Goal: Information Seeking & Learning: Learn about a topic

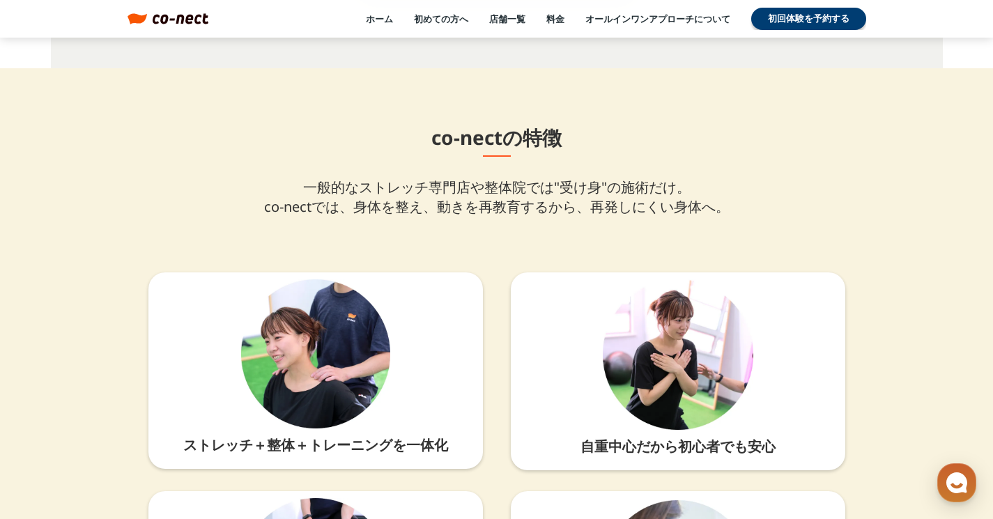
scroll to position [3135, 0]
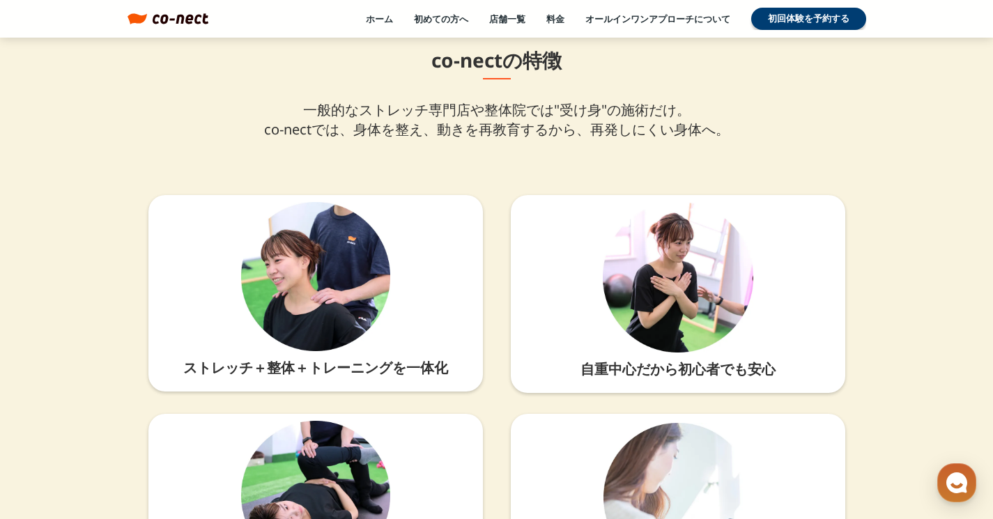
click at [844, 96] on div "co-nectの特徴 一般的なストレッチ専門店や整体院では"受け身"の施術だけ。 co-nectでは、身体を整え、動きを再教育するから、再発しにくい身体へ。 …" at bounding box center [496, 330] width 697 height 567
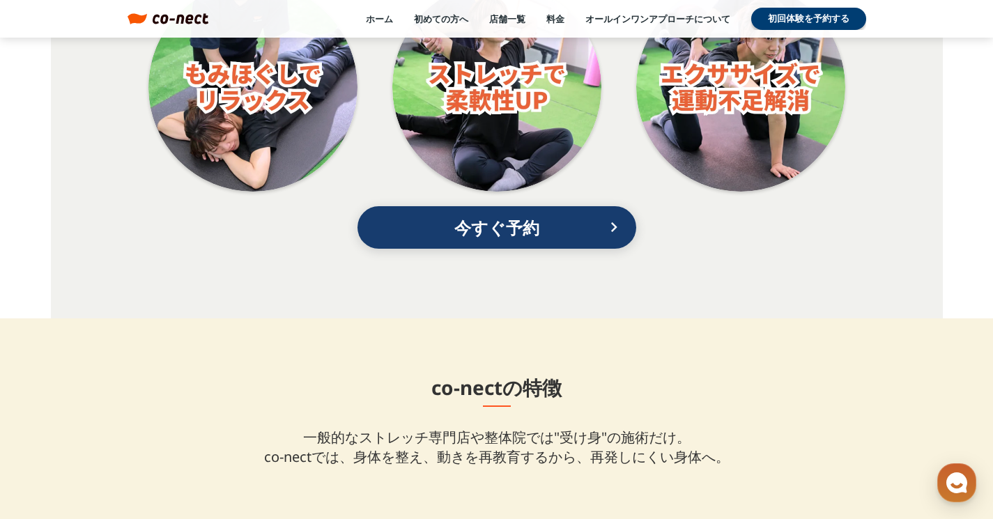
scroll to position [2730, 0]
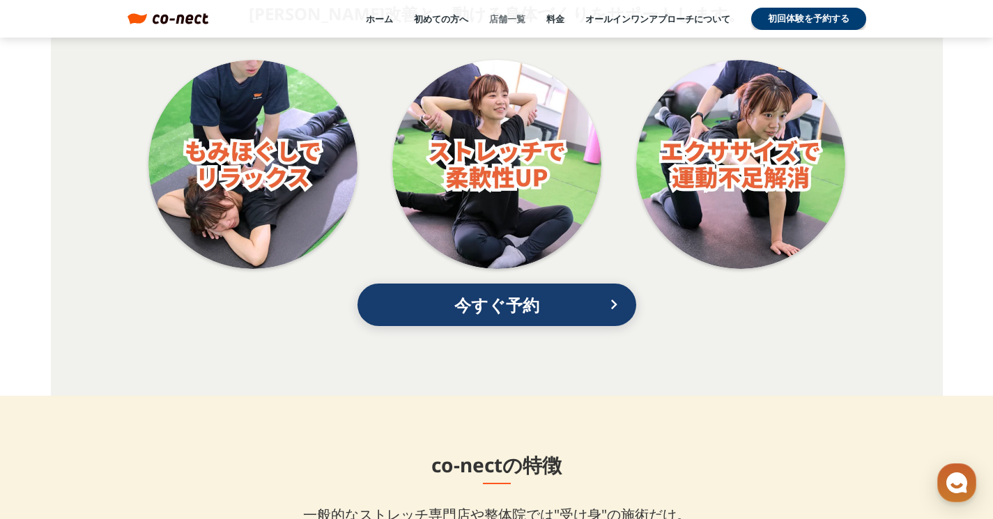
click at [504, 14] on link "店舗一覧" at bounding box center [507, 19] width 36 height 13
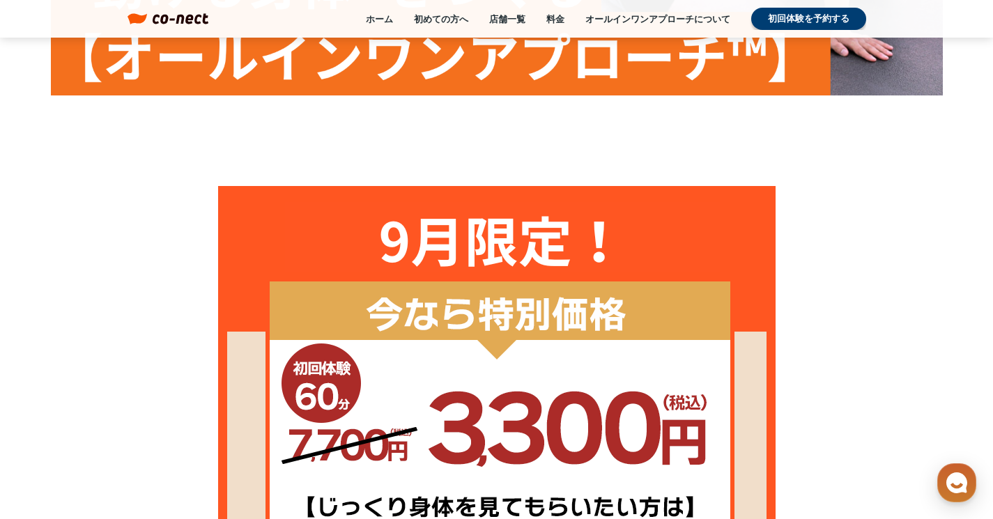
scroll to position [521, 0]
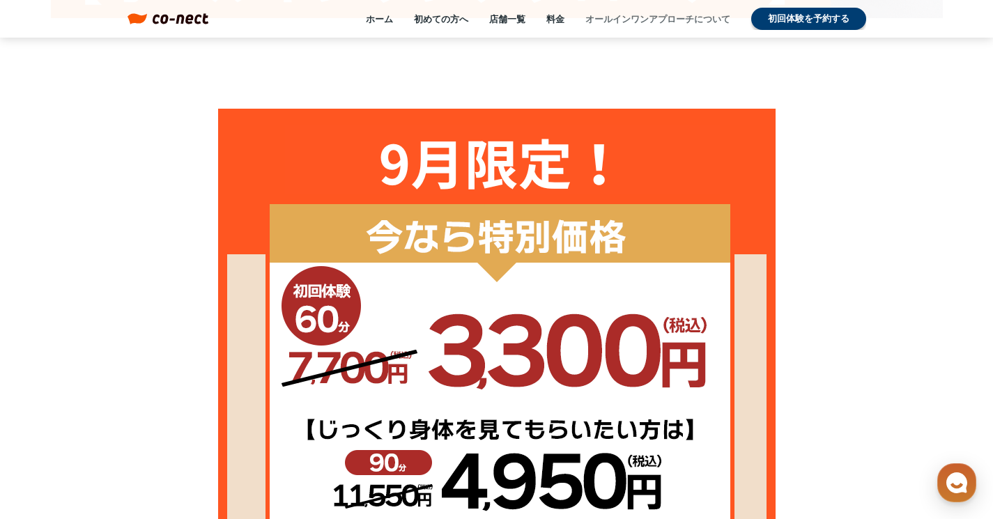
click at [688, 19] on link "オールインワンアプローチについて" at bounding box center [657, 19] width 145 height 13
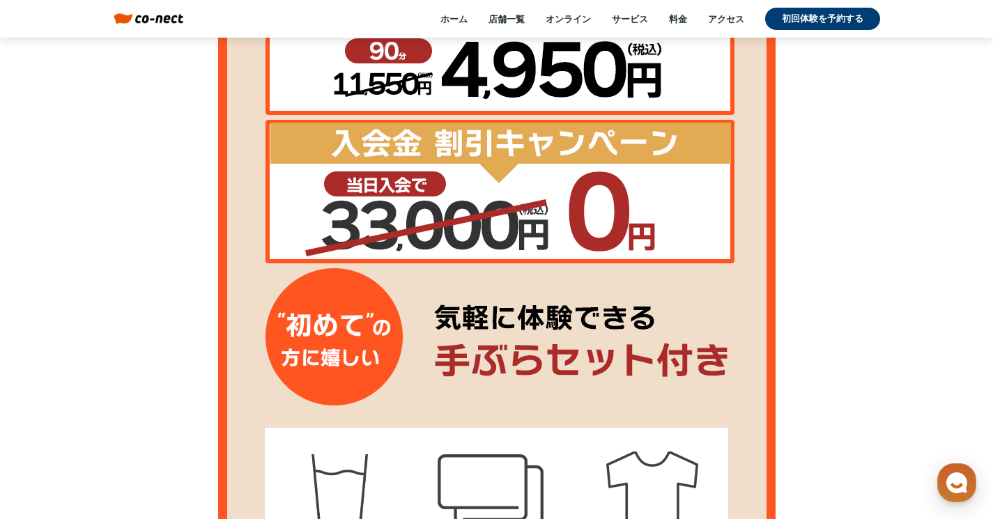
scroll to position [1330, 0]
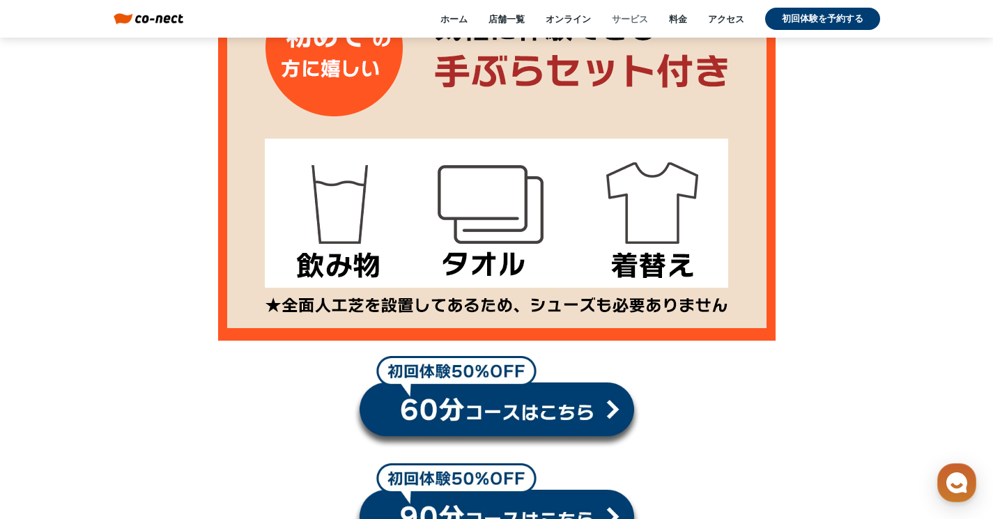
click at [641, 20] on link "サービス" at bounding box center [630, 19] width 36 height 13
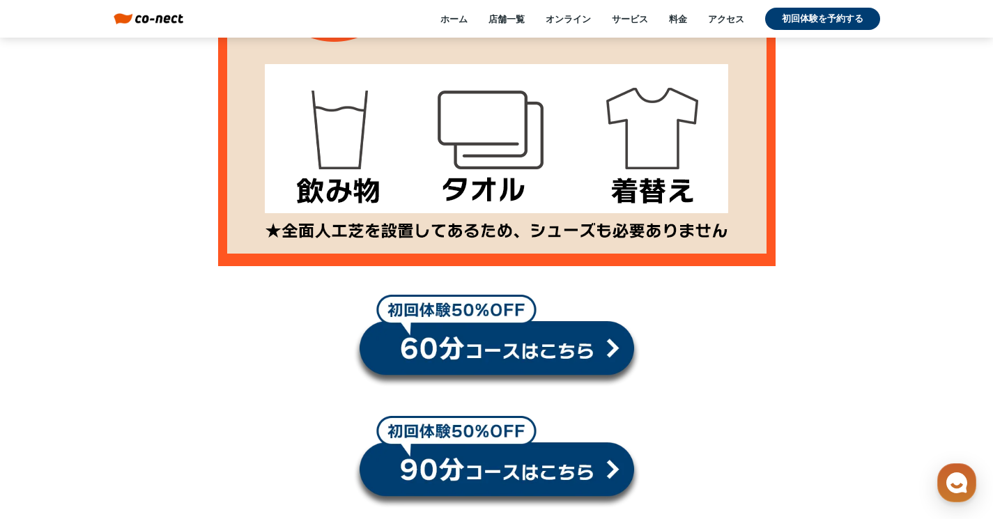
scroll to position [11816, 0]
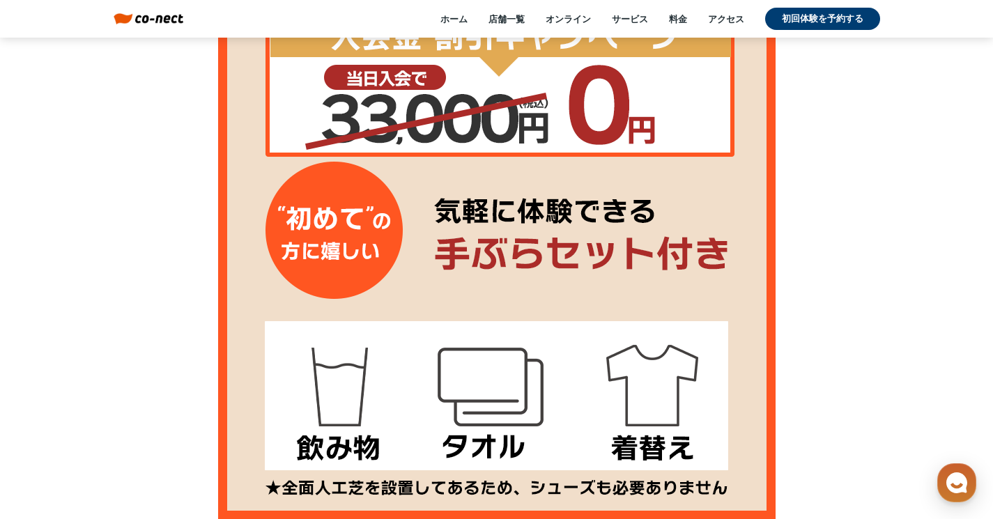
click at [914, 348] on div at bounding box center [496, 39] width 993 height 968
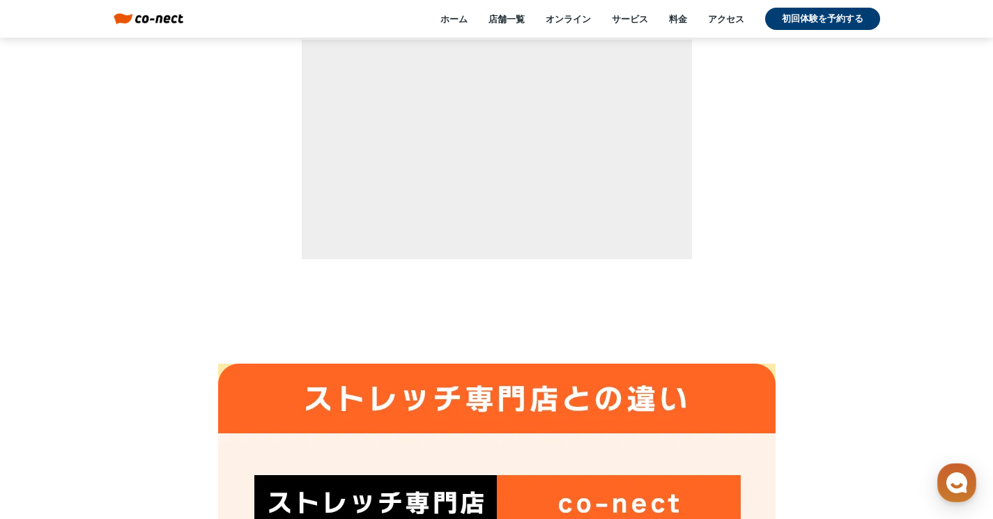
scroll to position [0, 0]
